Goal: Transaction & Acquisition: Obtain resource

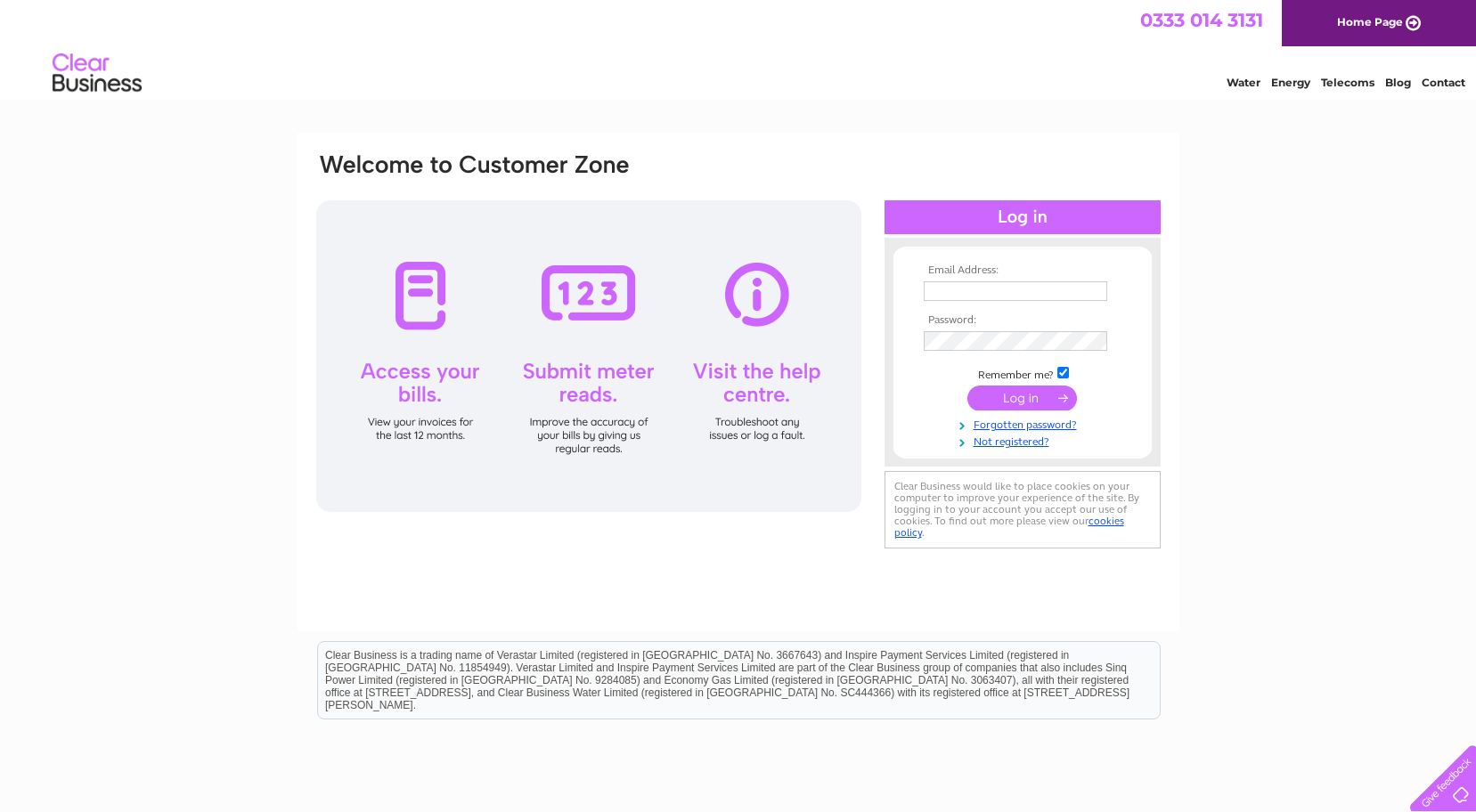
type input "[PERSON_NAME][EMAIL_ADDRESS][PERSON_NAME][DOMAIN_NAME]"
click at [1019, 396] on input "submit" at bounding box center [1022, 397] width 109 height 25
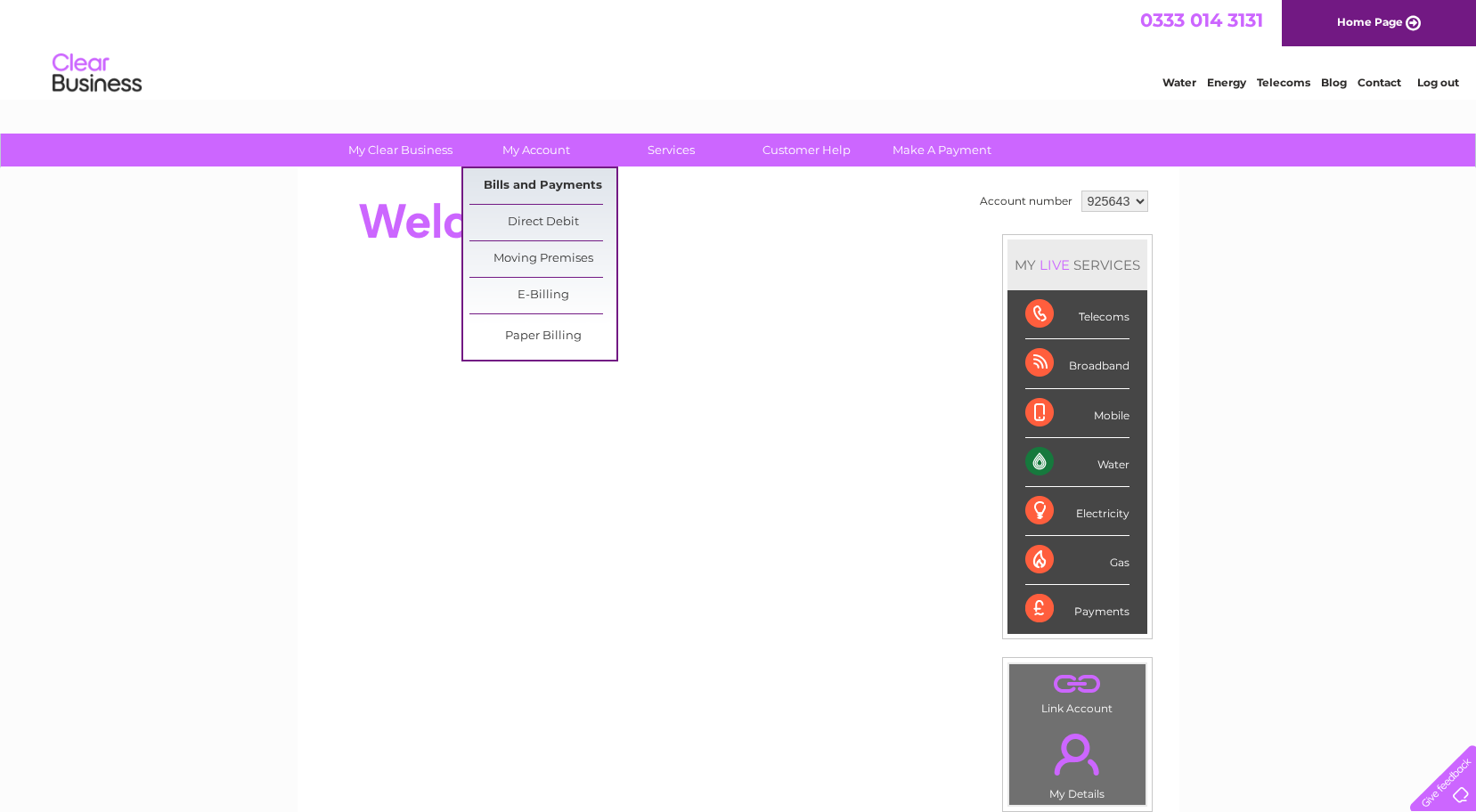
click at [548, 186] on link "Bills and Payments" at bounding box center [543, 186] width 147 height 35
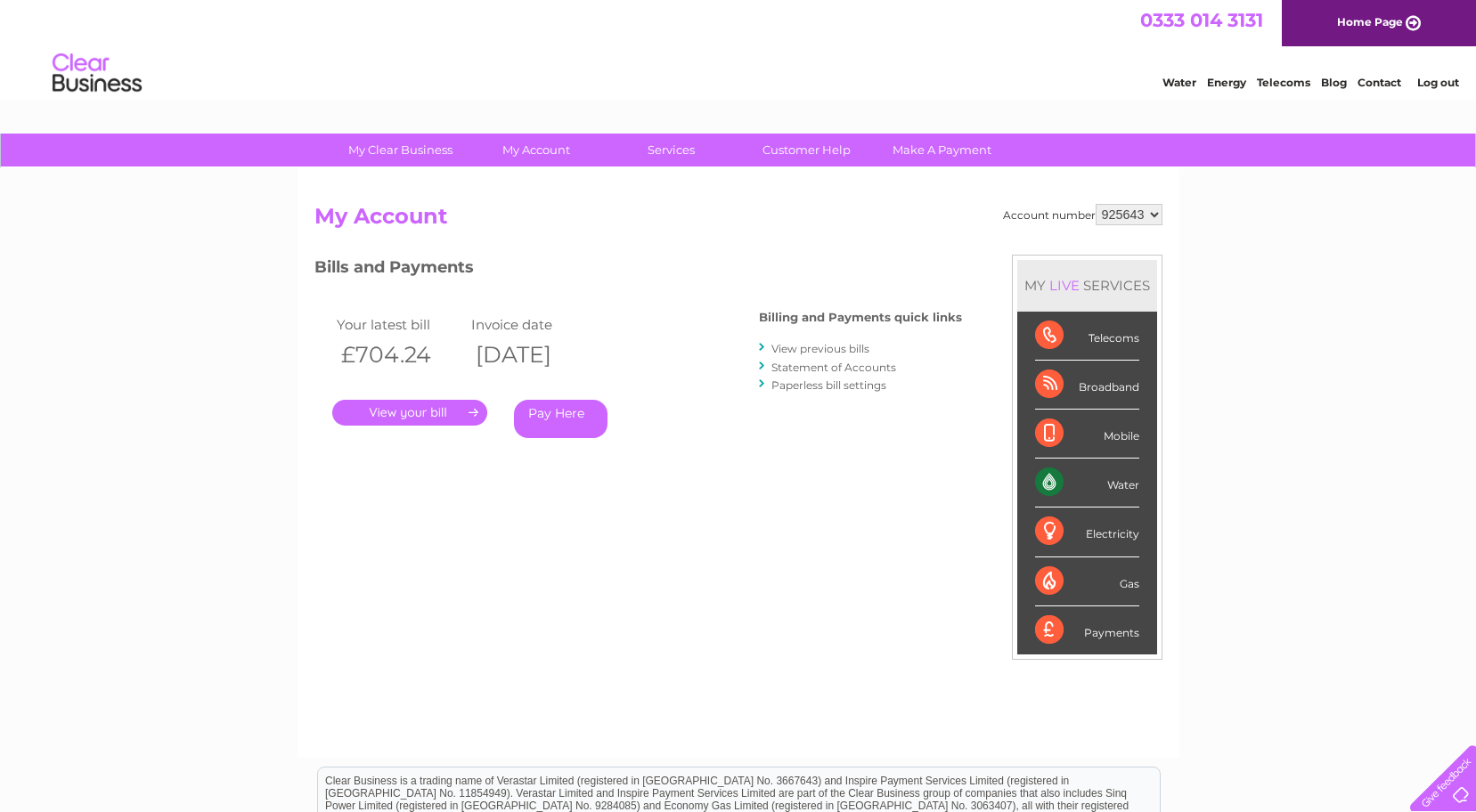
click at [432, 406] on link "." at bounding box center [409, 413] width 155 height 26
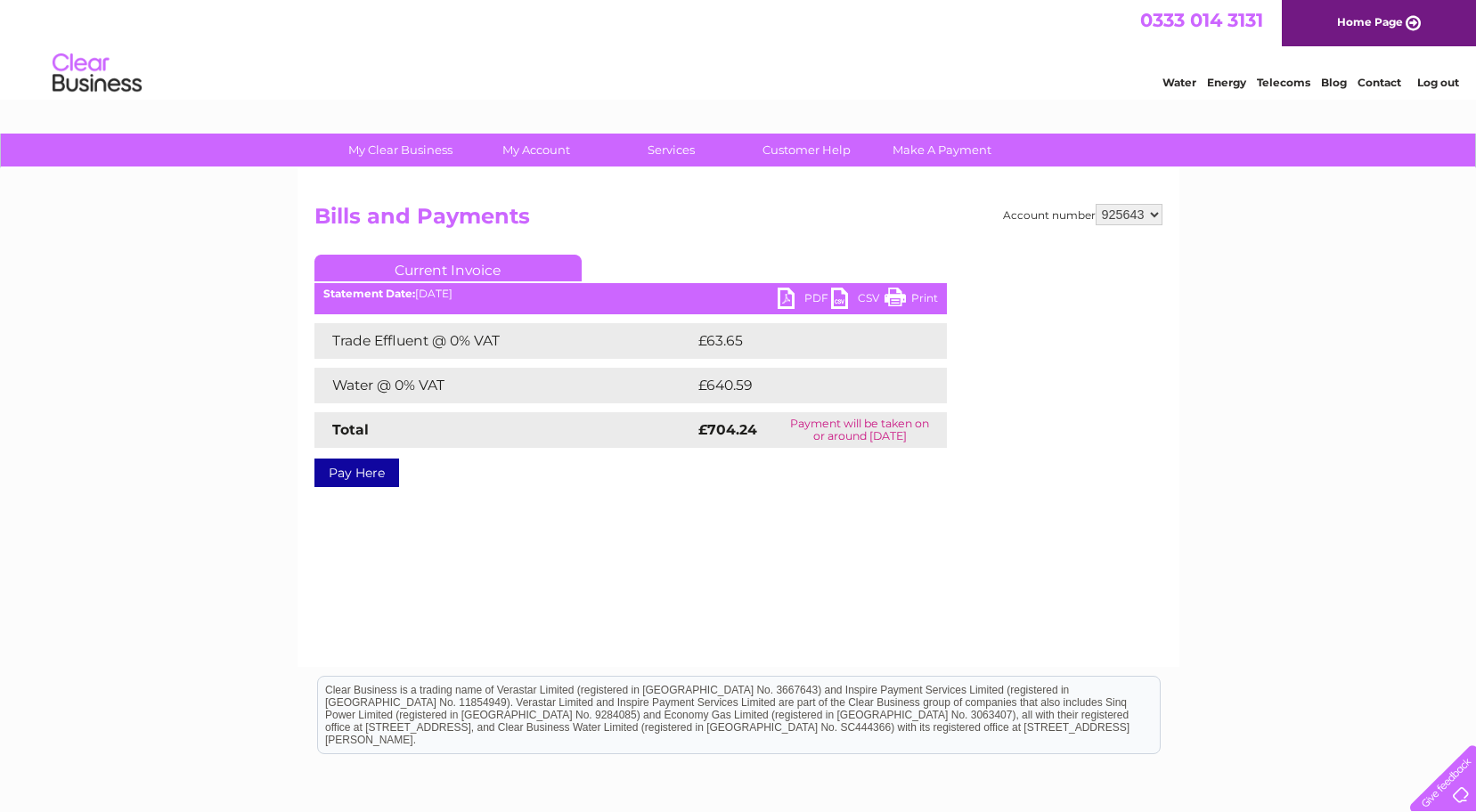
click at [789, 303] on link "PDF" at bounding box center [805, 301] width 54 height 26
